Goal: Transaction & Acquisition: Purchase product/service

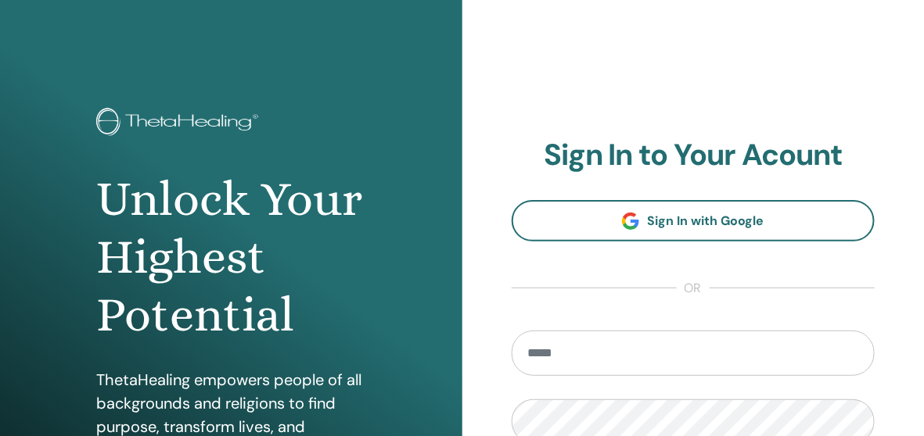
click at [705, 350] on input "email" at bounding box center [694, 353] width 364 height 45
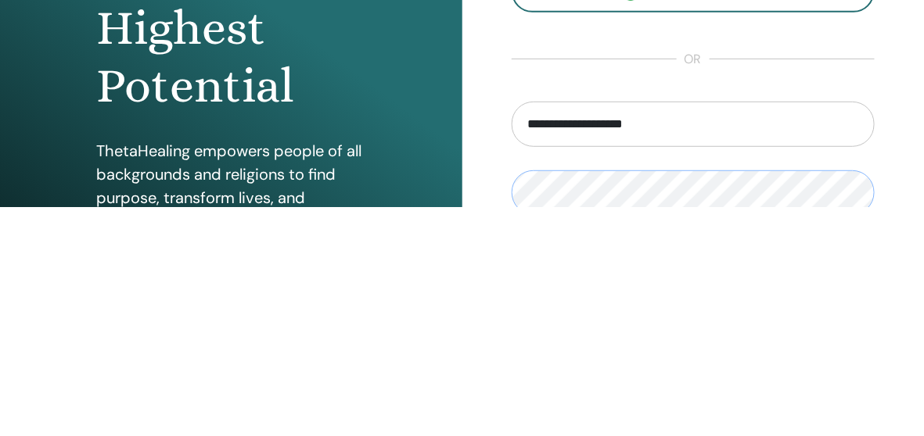
scroll to position [63, 0]
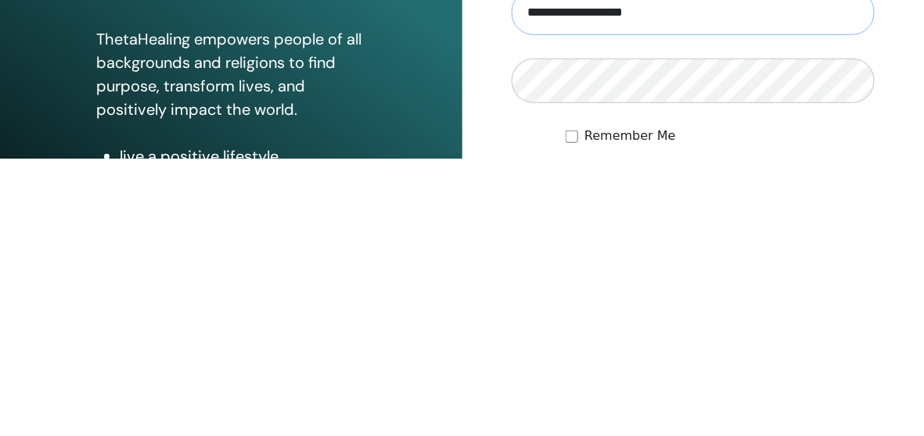
click at [727, 296] on input "**********" at bounding box center [694, 289] width 364 height 45
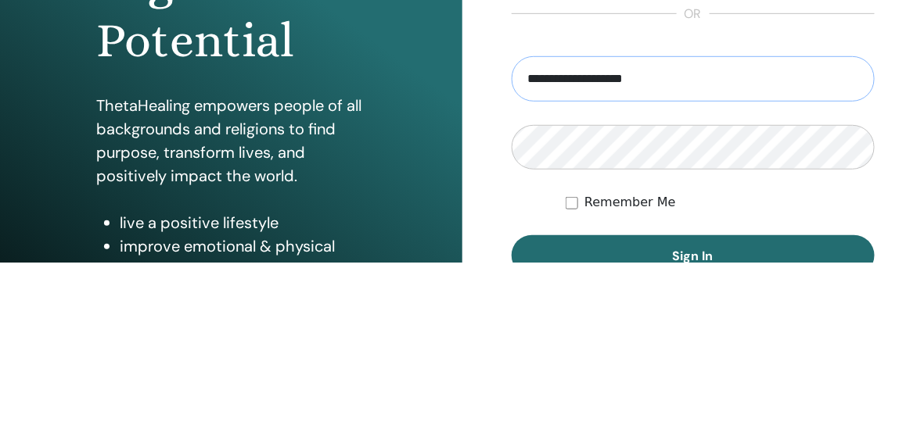
scroll to position [99, 0]
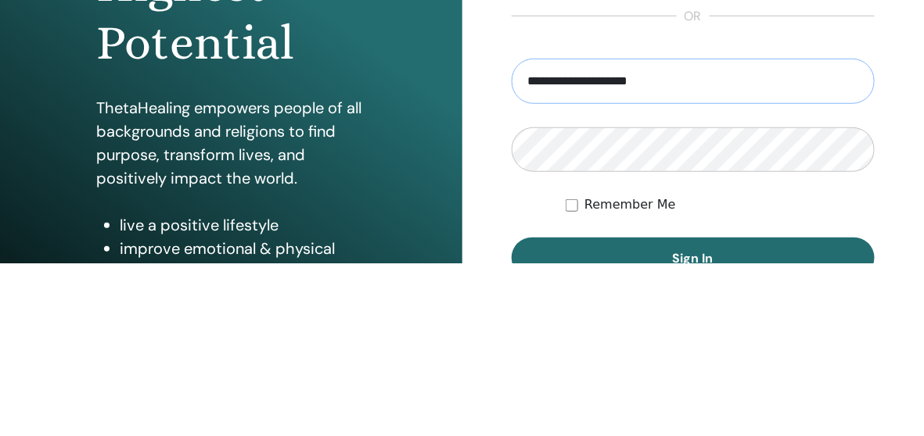
type input "**********"
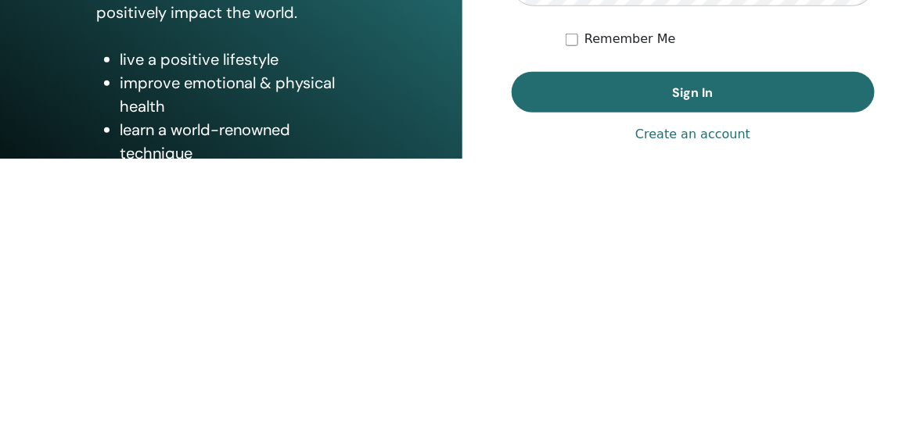
scroll to position [161, 0]
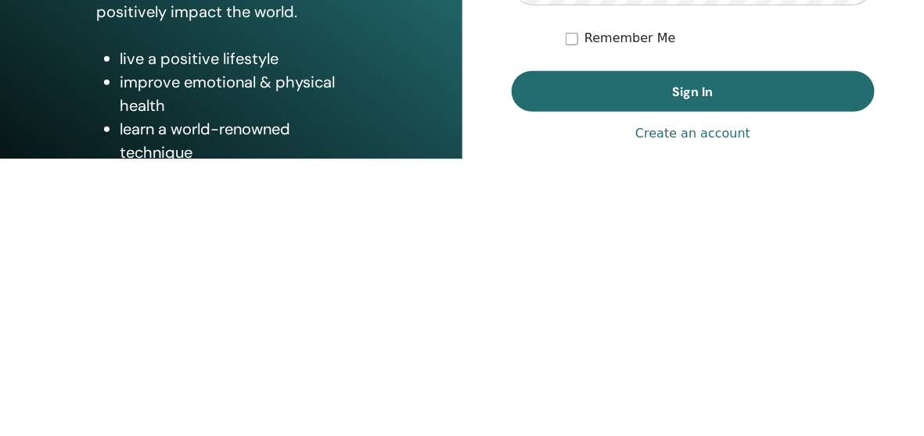
click at [811, 381] on button "Sign In" at bounding box center [694, 369] width 364 height 41
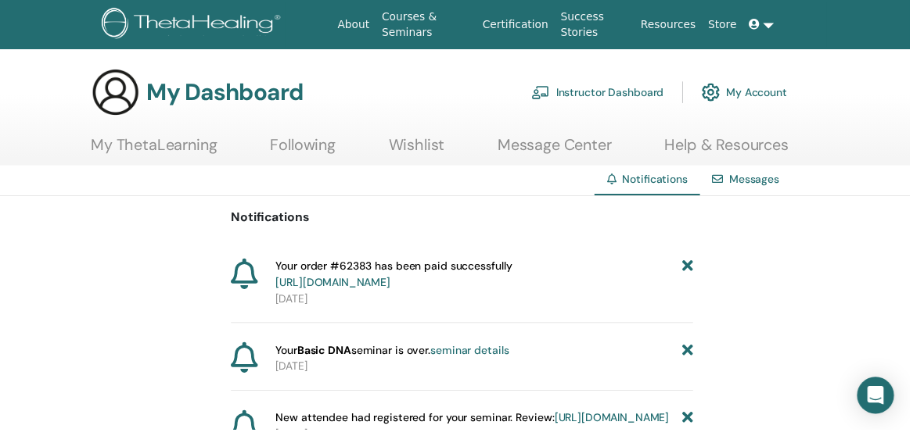
click at [660, 98] on link "Instructor Dashboard" at bounding box center [607, 94] width 135 height 34
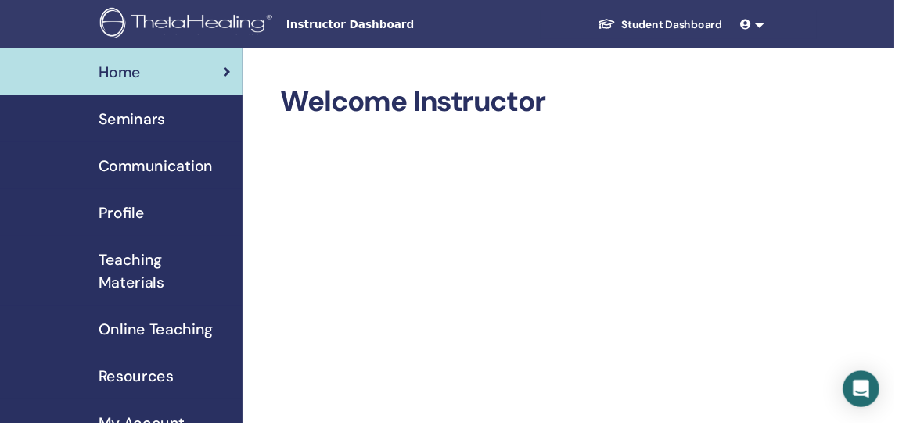
click at [117, 163] on span "Communication" at bounding box center [161, 171] width 118 height 23
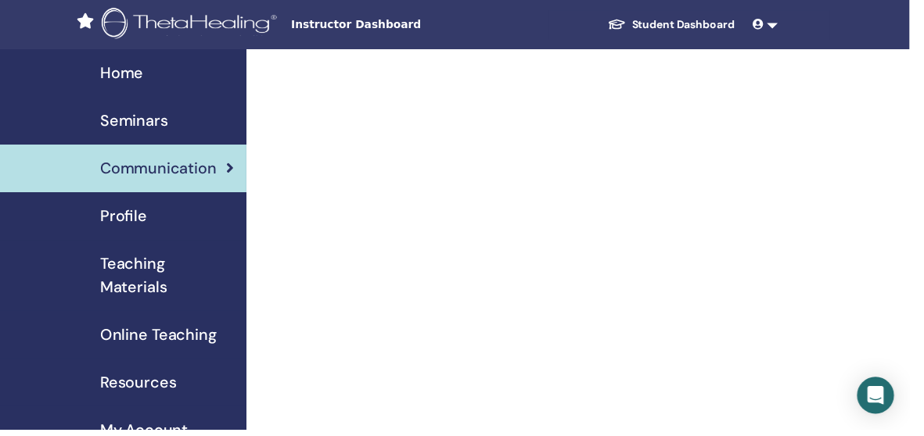
click at [99, 239] on link "Profile" at bounding box center [125, 220] width 250 height 48
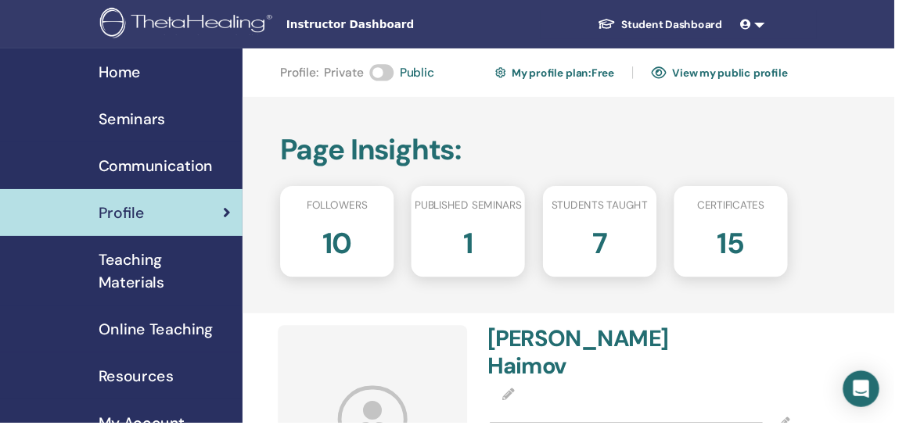
click at [350, 247] on h2 "10" at bounding box center [348, 249] width 31 height 44
click at [340, 246] on h2 "10" at bounding box center [348, 249] width 31 height 44
click at [360, 261] on h2 "10" at bounding box center [348, 249] width 31 height 44
click at [864, 131] on div "Page Insights : Followers 10 Published seminars 1 Students taught 7 Certificate…" at bounding box center [602, 212] width 704 height 224
click at [105, 274] on span "Teaching Materials" at bounding box center [170, 280] width 136 height 47
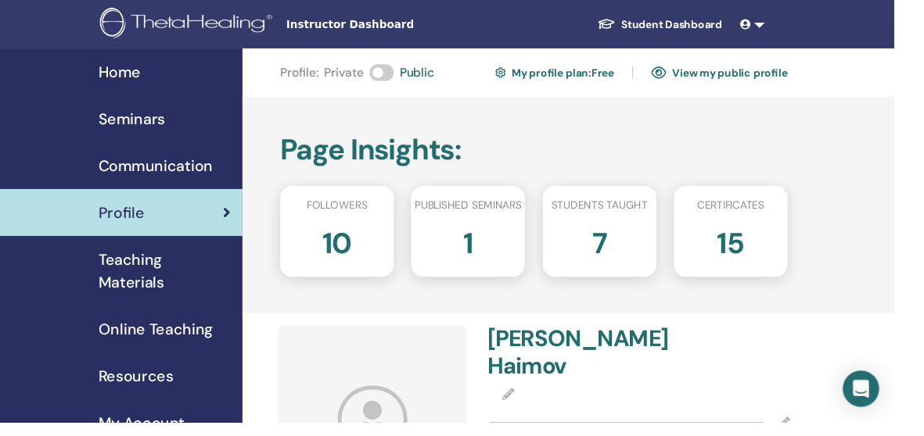
click at [117, 265] on span "Teaching Materials" at bounding box center [170, 280] width 136 height 47
click at [129, 274] on span "Teaching Materials" at bounding box center [170, 280] width 136 height 47
click at [138, 273] on span "Teaching Materials" at bounding box center [170, 280] width 136 height 47
click at [126, 280] on span "Teaching Materials" at bounding box center [170, 280] width 136 height 47
click at [121, 176] on span "Communication" at bounding box center [161, 171] width 118 height 23
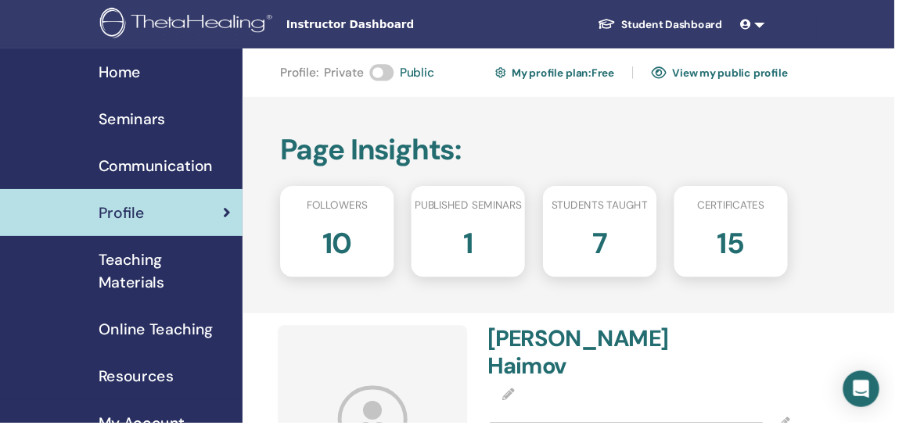
click at [122, 163] on span "Communication" at bounding box center [161, 171] width 118 height 23
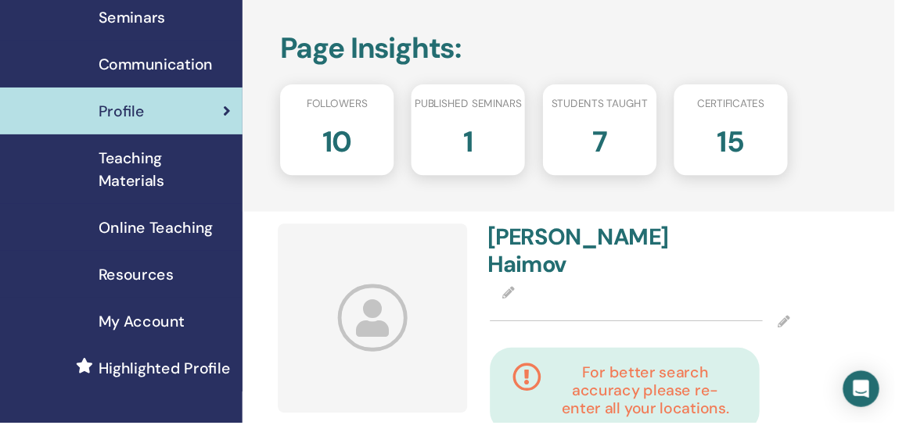
scroll to position [104, 0]
click at [126, 247] on span "Online Teaching" at bounding box center [161, 235] width 118 height 23
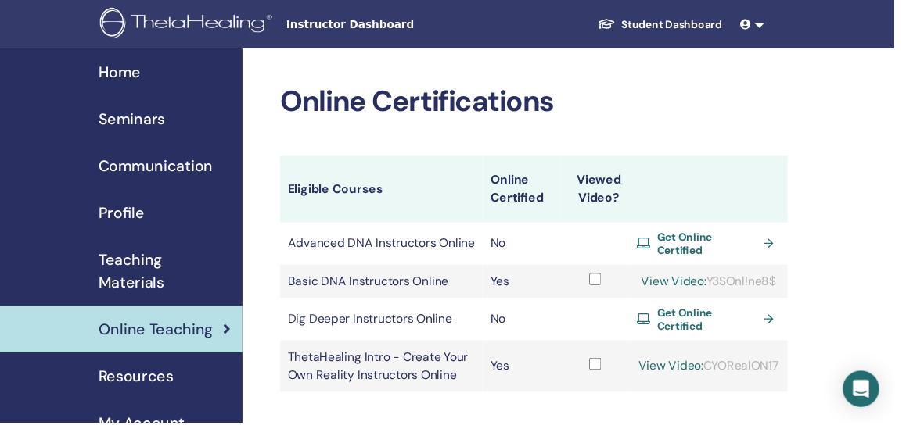
click at [769, 251] on span "Get Online Certified" at bounding box center [731, 252] width 104 height 28
click at [128, 272] on span "Teaching Materials" at bounding box center [170, 280] width 136 height 47
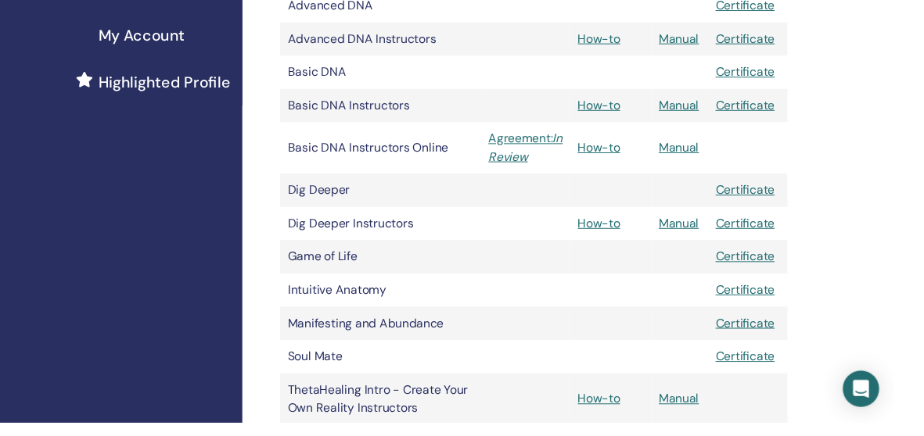
scroll to position [391, 0]
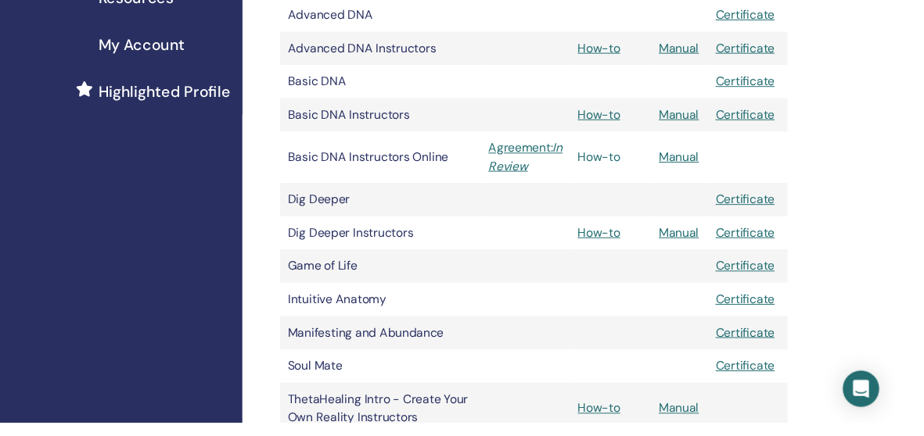
click at [630, 158] on link "How-to" at bounding box center [619, 162] width 44 height 16
